Goal: Task Accomplishment & Management: Use online tool/utility

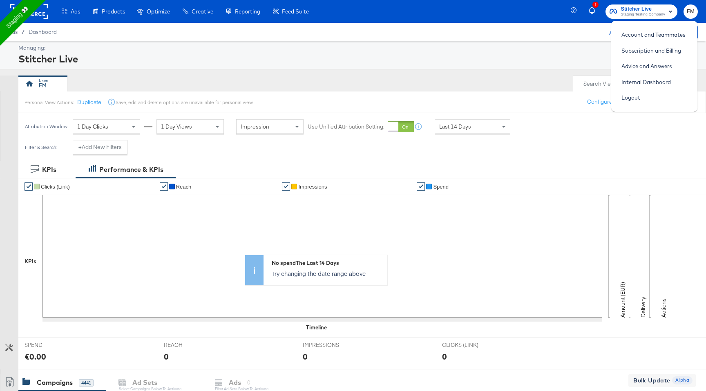
click at [498, 85] on div "FM" at bounding box center [293, 84] width 550 height 16
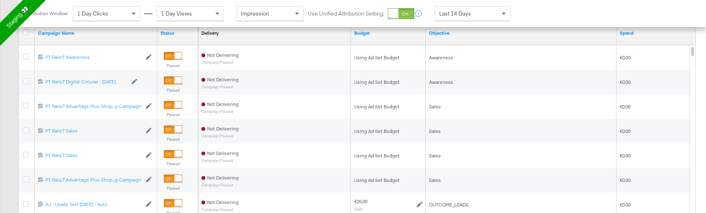
scroll to position [505, 0]
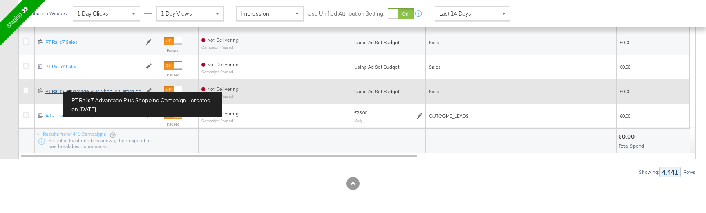
click at [110, 91] on div "PT Rails7 Advantage Plus Shopping Campaign PT Rails7 Advantage Plus Shop...g Ca…" at bounding box center [93, 91] width 96 height 7
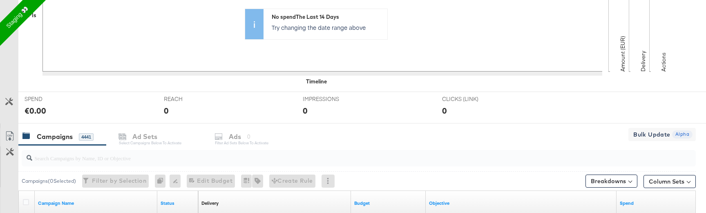
scroll to position [387, 0]
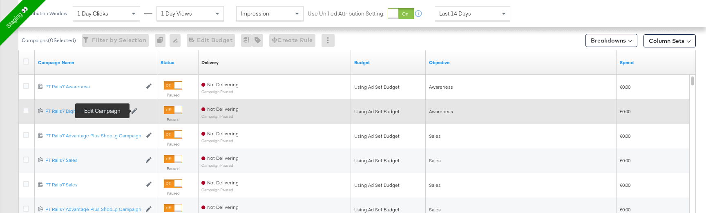
click at [136, 111] on icon at bounding box center [134, 111] width 6 height 6
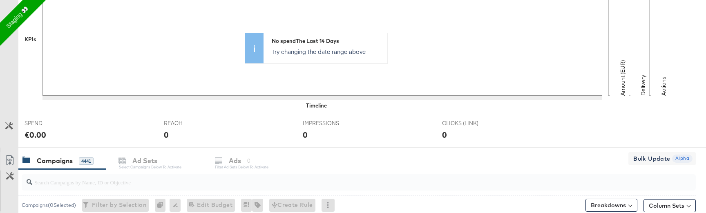
scroll to position [389, 0]
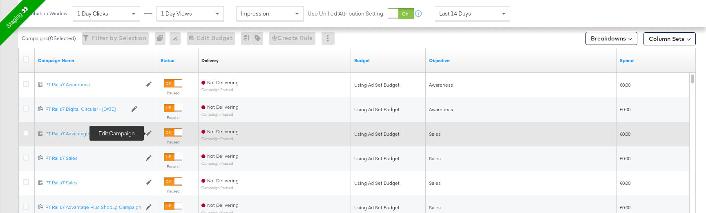
click at [147, 134] on icon at bounding box center [149, 133] width 6 height 6
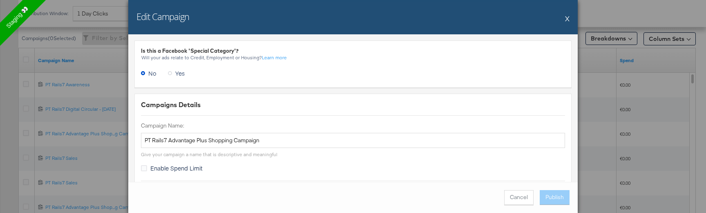
click at [561, 26] on div "Edit Campaign X" at bounding box center [352, 17] width 449 height 34
